Goal: Task Accomplishment & Management: Use online tool/utility

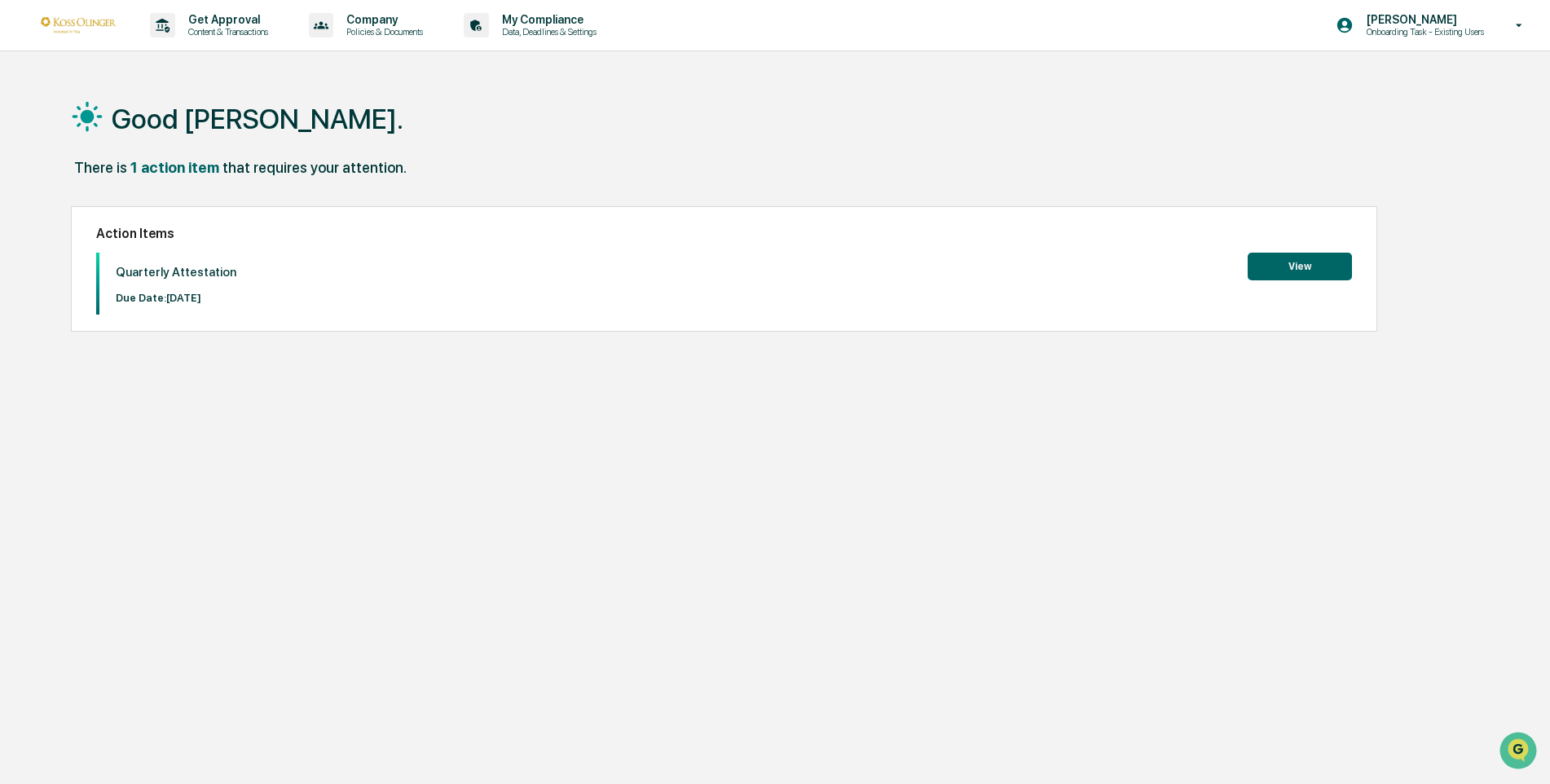
click at [1324, 269] on button "View" at bounding box center [1300, 267] width 105 height 28
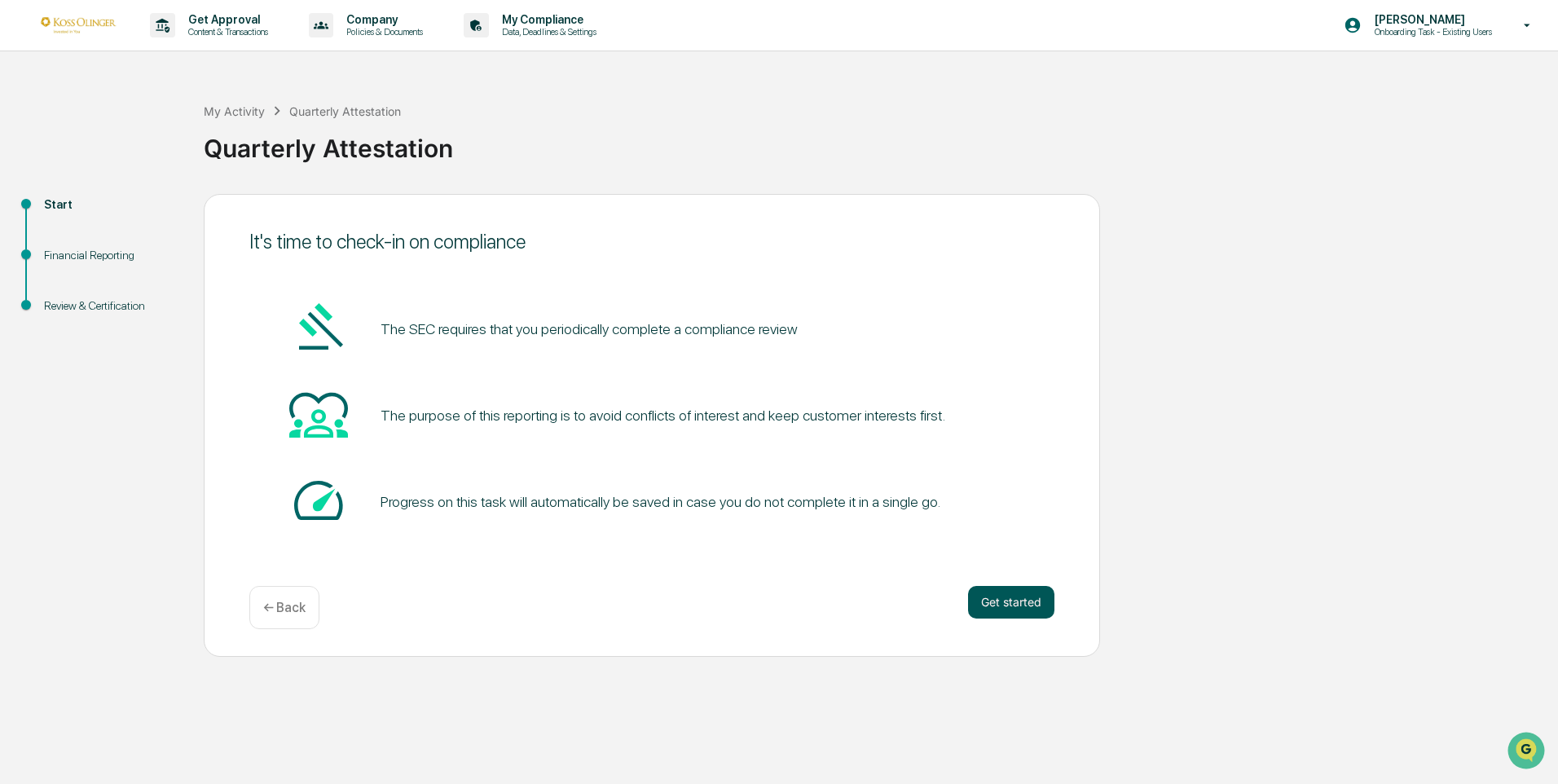
click at [1022, 598] on button "Get started" at bounding box center [1011, 602] width 86 height 32
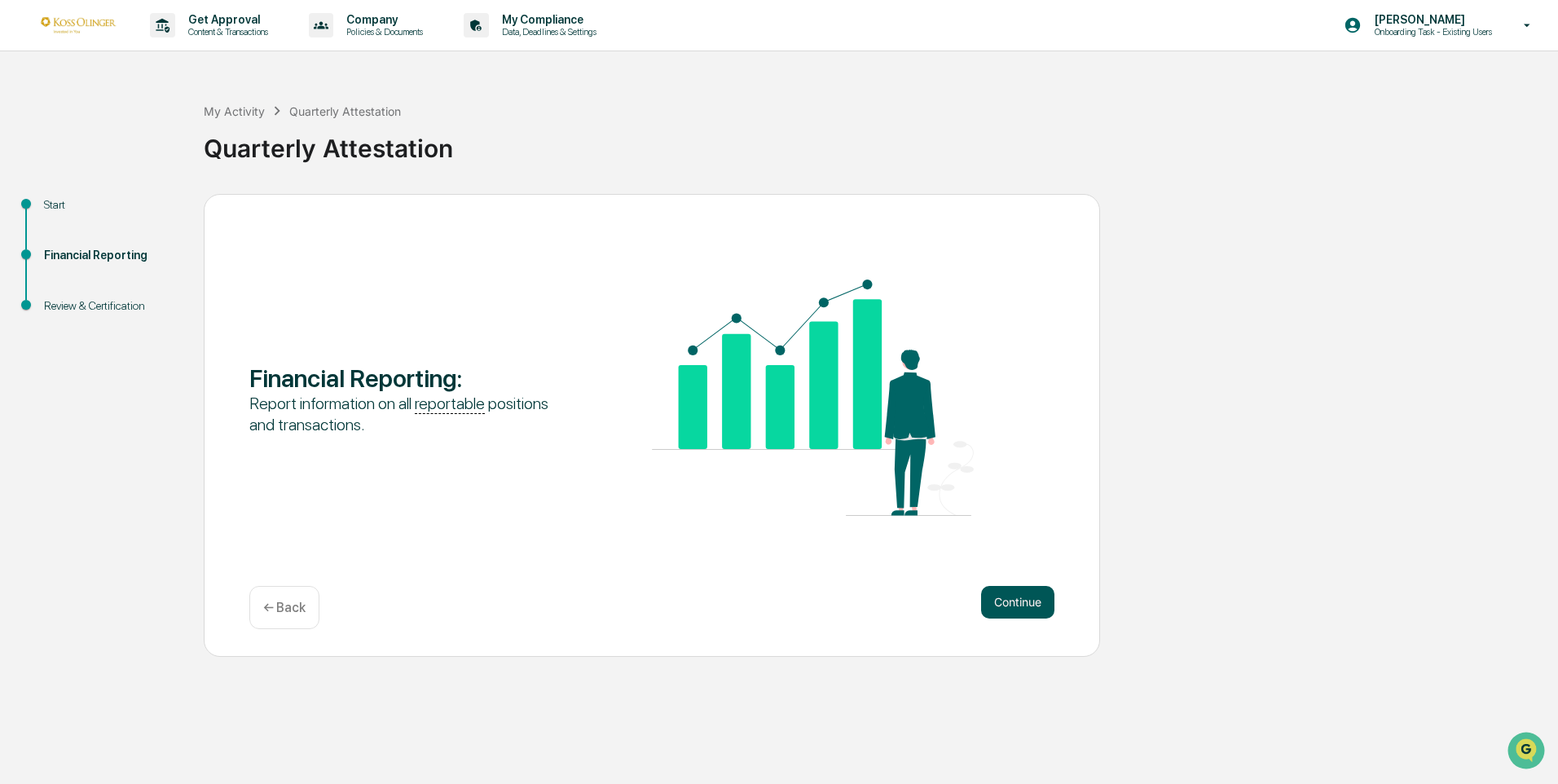
click at [1033, 608] on button "Continue" at bounding box center [1018, 602] width 73 height 32
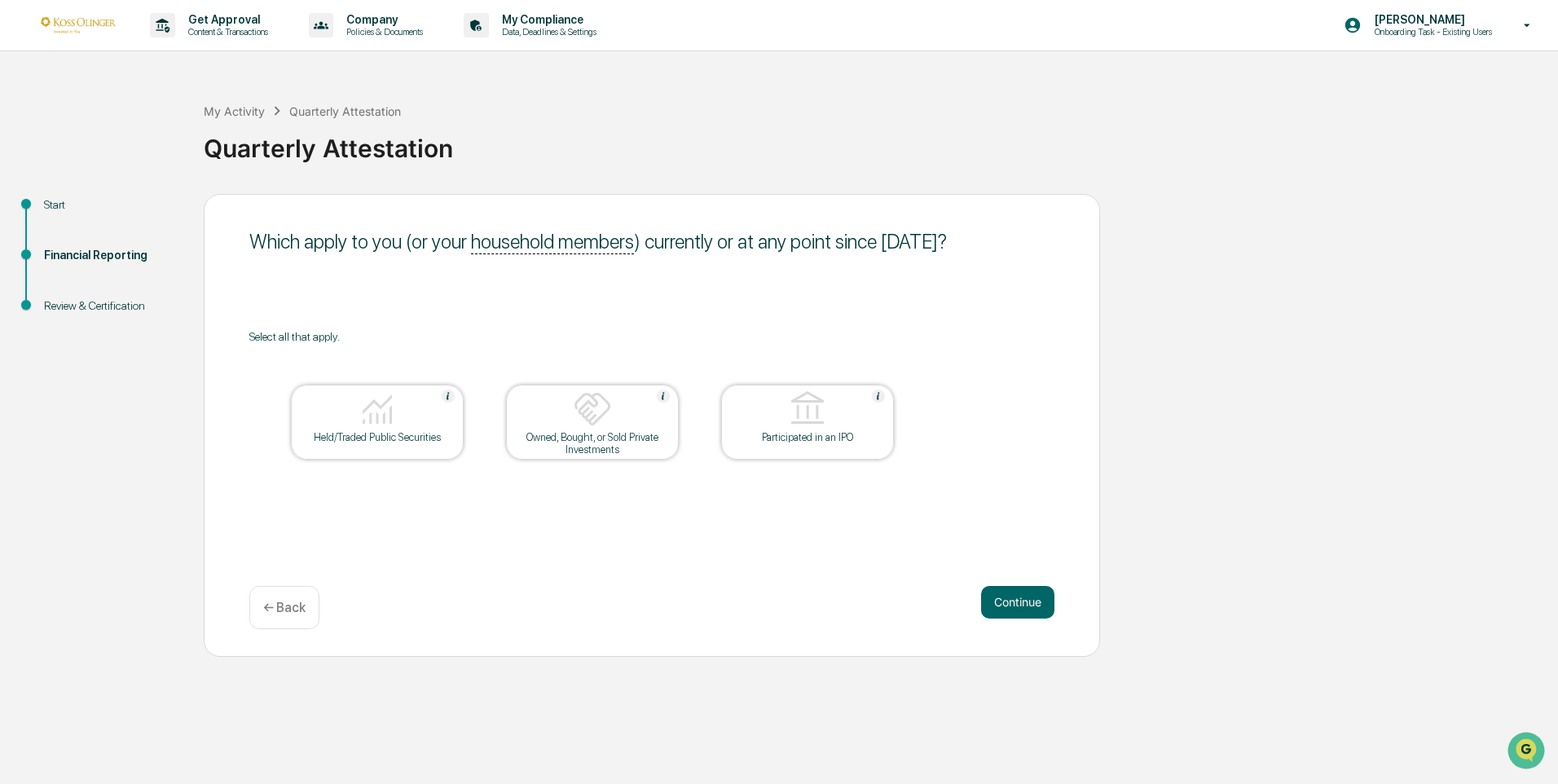
click at [389, 419] on img at bounding box center [377, 408] width 39 height 39
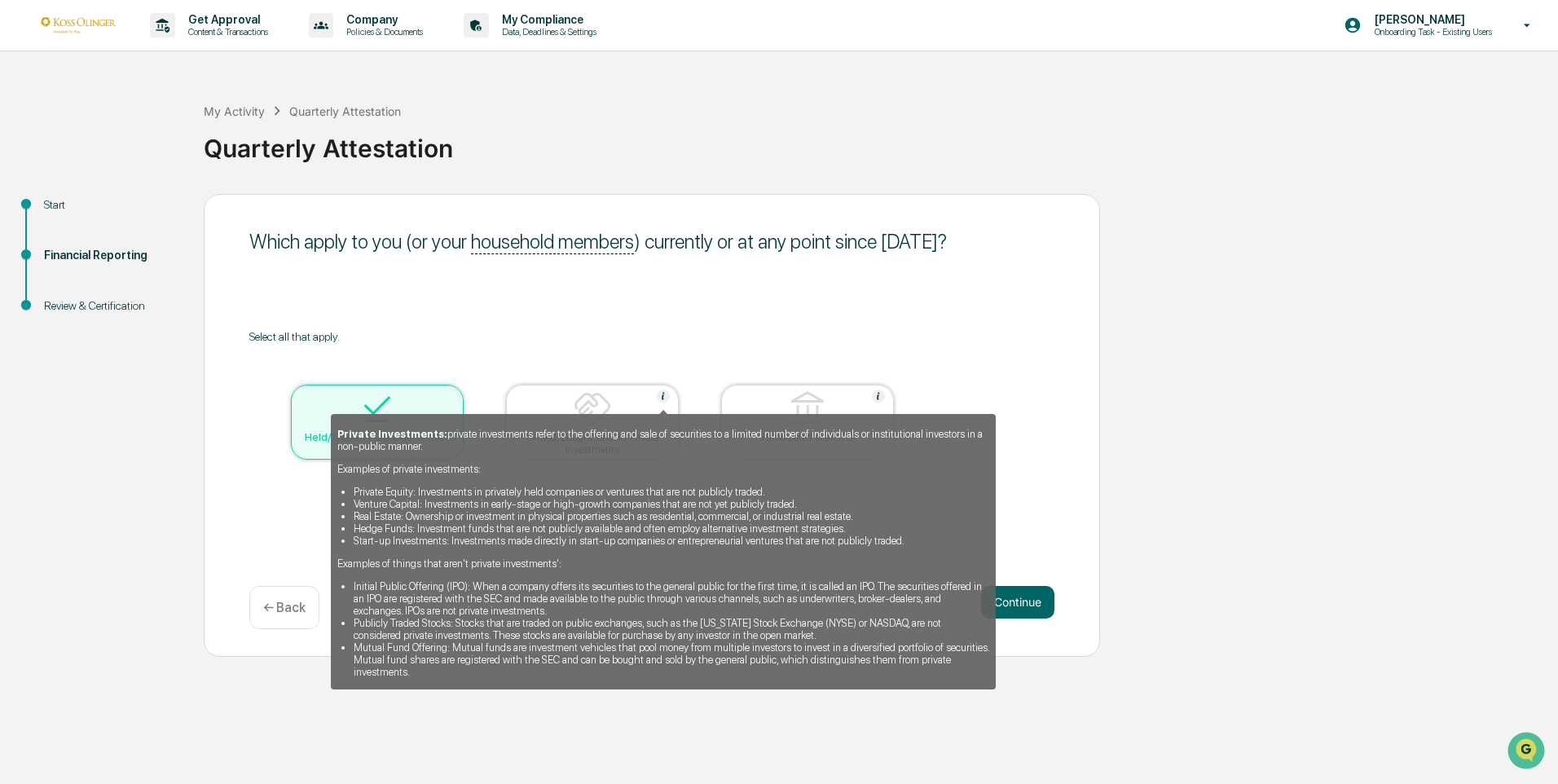
click at [662, 394] on img at bounding box center [663, 395] width 13 height 13
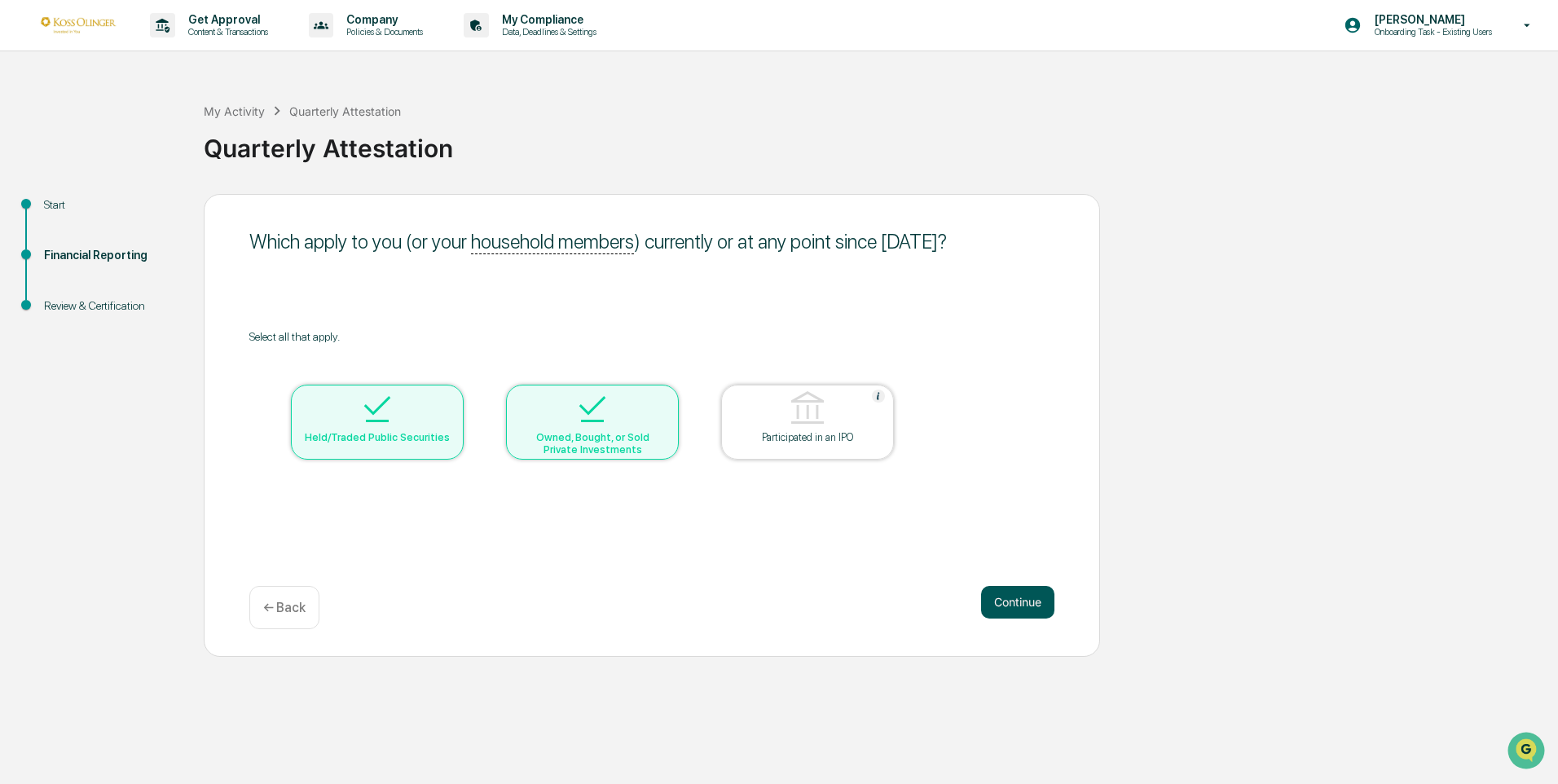
click at [998, 611] on button "Continue" at bounding box center [1018, 602] width 73 height 32
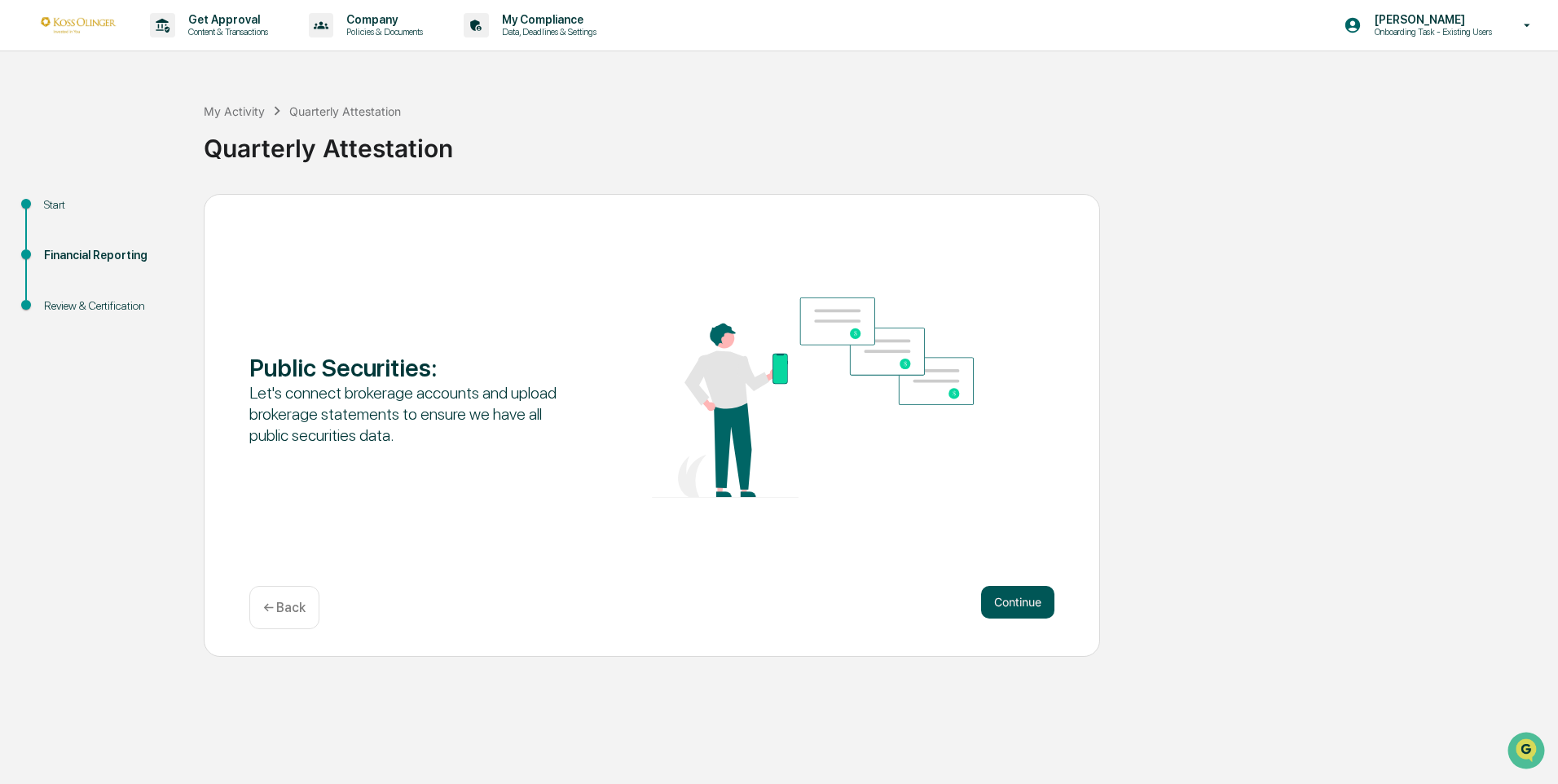
click at [1019, 602] on button "Continue" at bounding box center [1018, 602] width 73 height 32
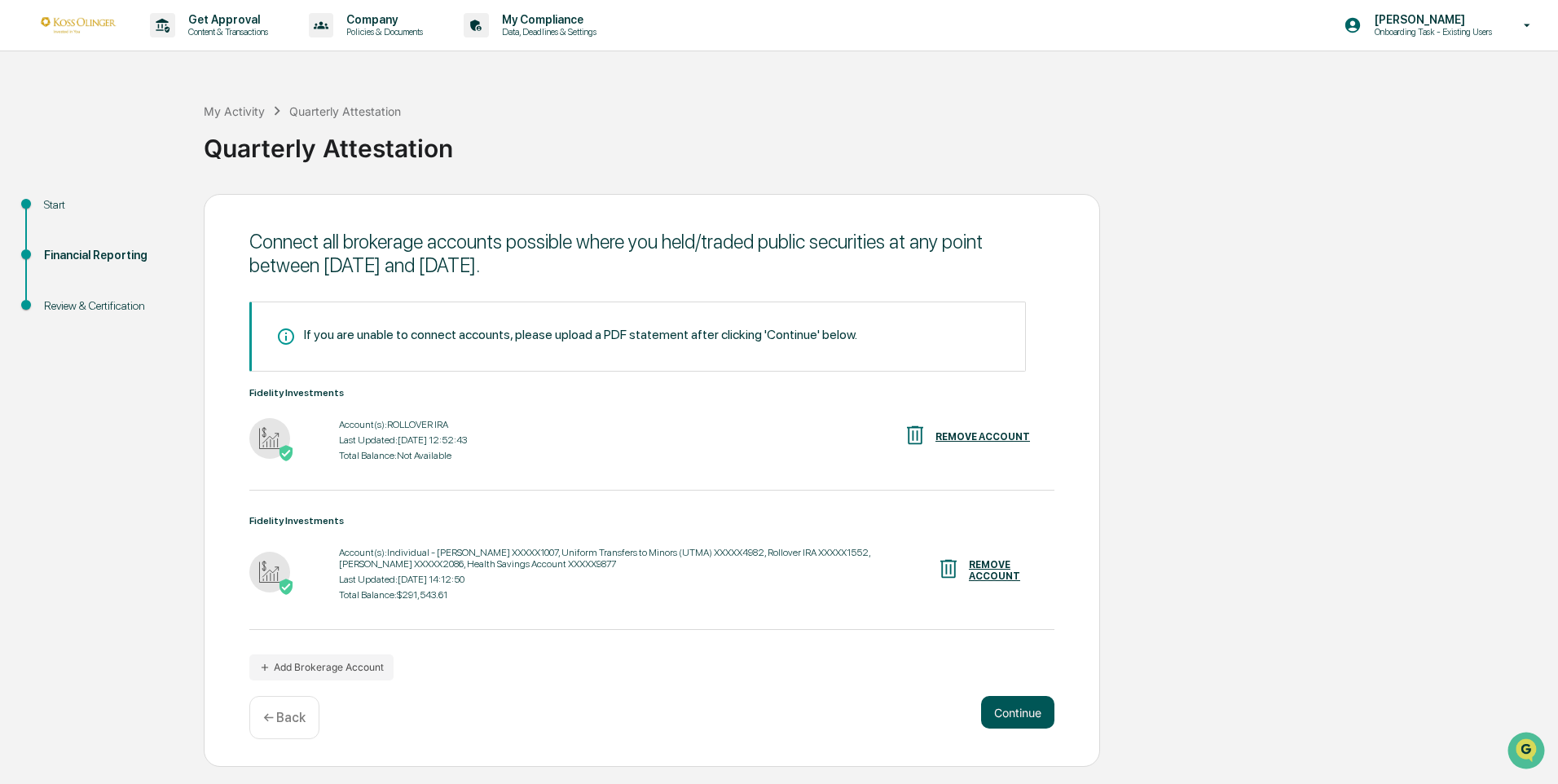
click at [1031, 717] on button "Continue" at bounding box center [1018, 712] width 73 height 32
